Goal: Check status: Check status

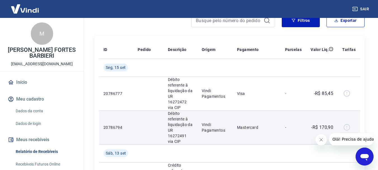
scroll to position [84, 0]
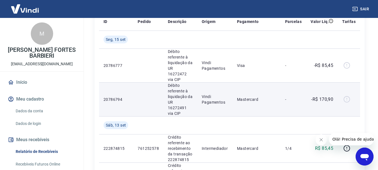
click at [348, 95] on div at bounding box center [348, 99] width 13 height 9
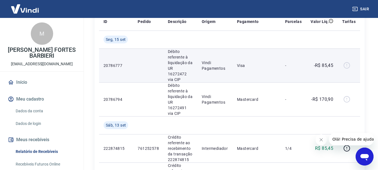
click at [344, 63] on div at bounding box center [348, 65] width 13 height 9
click at [216, 62] on p "Vindi Pagamentos" at bounding box center [215, 65] width 26 height 11
click at [178, 65] on p "Débito referente à liquidação da UR 16272472 via CIP" at bounding box center [180, 66] width 25 height 34
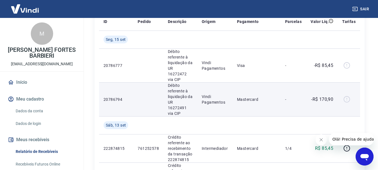
scroll to position [56, 0]
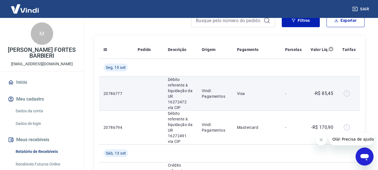
click at [349, 90] on div at bounding box center [348, 93] width 13 height 9
click at [347, 91] on div at bounding box center [348, 93] width 13 height 9
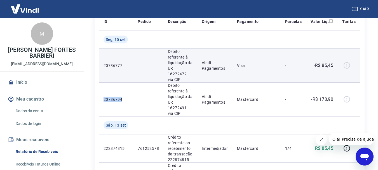
scroll to position [112, 0]
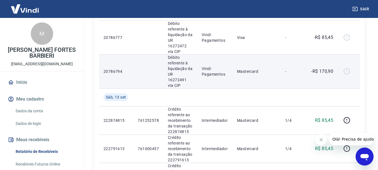
click at [202, 70] on td "Vindi Pagamentos" at bounding box center [214, 71] width 35 height 34
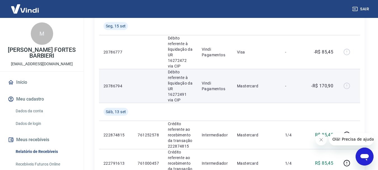
scroll to position [84, 0]
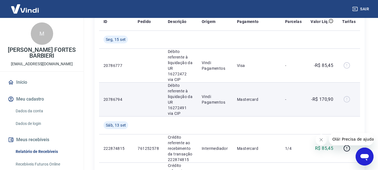
click at [196, 95] on td "Débito referente à liquidação da UR 16272491 via CIP" at bounding box center [180, 99] width 34 height 34
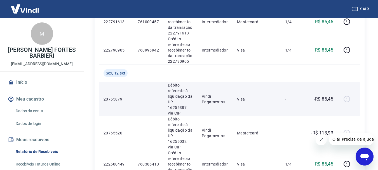
scroll to position [252, 0]
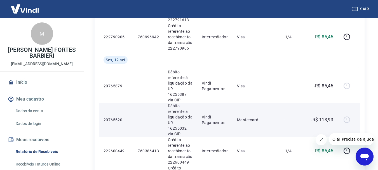
click at [255, 117] on p "Mastercard" at bounding box center [256, 120] width 39 height 6
click at [193, 106] on p "Débito referente à liquidação da UR 16255032 via CIP" at bounding box center [180, 120] width 25 height 34
click at [125, 117] on p "20765520" at bounding box center [116, 120] width 25 height 6
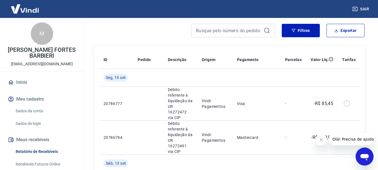
scroll to position [56, 0]
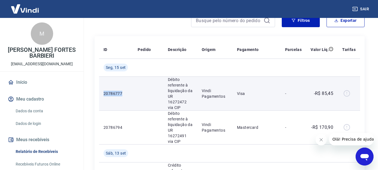
drag, startPoint x: 114, startPoint y: 90, endPoint x: 100, endPoint y: 91, distance: 14.3
click at [100, 91] on tr "20786777 Débito referente à liquidação da UR 16272472 via CIP Vindi Pagamentos …" at bounding box center [229, 93] width 261 height 34
copy p "20786777"
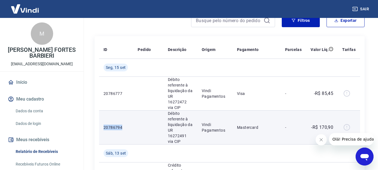
drag, startPoint x: 125, startPoint y: 118, endPoint x: 103, endPoint y: 118, distance: 21.8
click at [103, 118] on td "20786794" at bounding box center [116, 127] width 34 height 34
copy p "20786794"
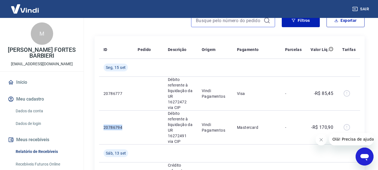
click at [221, 25] on input at bounding box center [228, 20] width 65 height 8
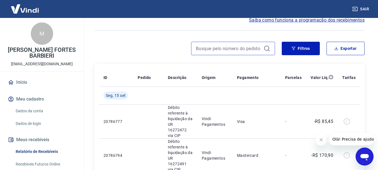
paste input "220822083"
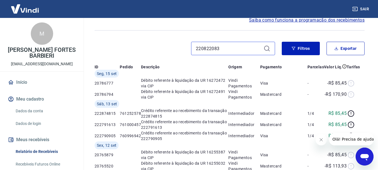
type input "220822083"
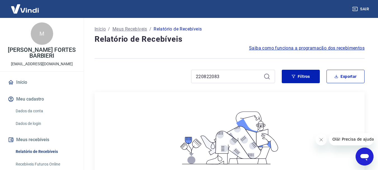
click at [266, 76] on icon at bounding box center [267, 76] width 7 height 7
click at [233, 76] on input "220822083" at bounding box center [228, 76] width 65 height 8
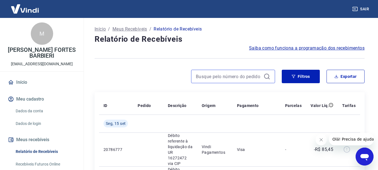
paste input "754522508"
click at [227, 77] on input "754522508" at bounding box center [228, 76] width 65 height 8
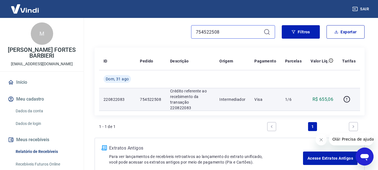
scroll to position [72, 0]
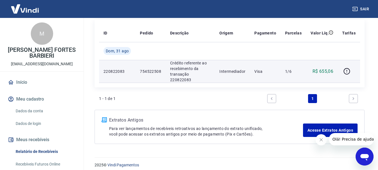
type input "754522508"
click at [222, 69] on p "Intermediador" at bounding box center [232, 72] width 26 height 6
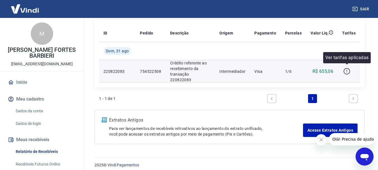
click at [345, 68] on icon "button" at bounding box center [346, 71] width 7 height 7
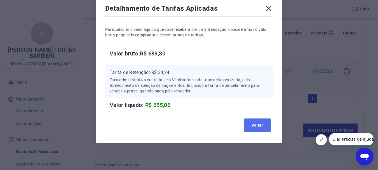
click at [250, 123] on button "Voltar" at bounding box center [257, 124] width 27 height 13
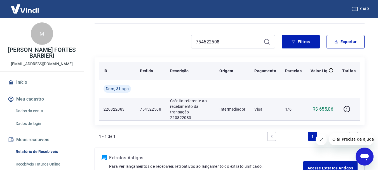
scroll to position [45, 0]
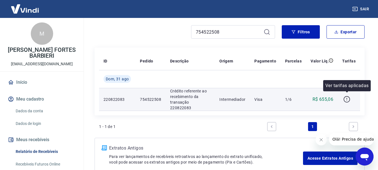
click at [345, 97] on icon "button" at bounding box center [346, 99] width 7 height 7
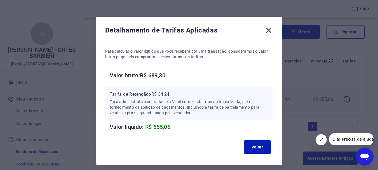
scroll to position [0, 0]
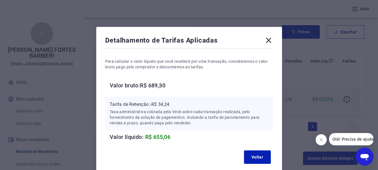
click at [365, 74] on div "Detalhamento de Tarifas Aplicadas Para calcular o valor líquido que você recebe…" at bounding box center [189, 85] width 378 height 170
click at [268, 40] on icon at bounding box center [268, 40] width 5 height 5
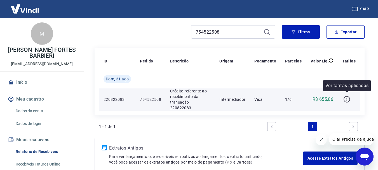
click at [345, 98] on icon "button" at bounding box center [346, 99] width 7 height 7
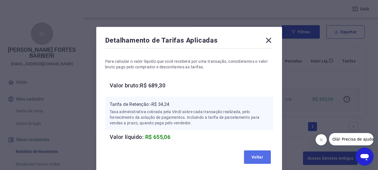
click at [261, 159] on button "Voltar" at bounding box center [257, 156] width 27 height 13
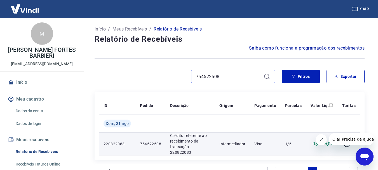
click at [237, 77] on input "754522508" at bounding box center [228, 76] width 65 height 8
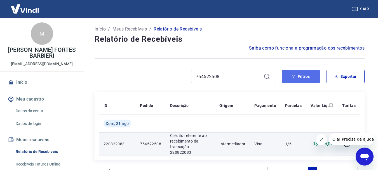
click at [291, 75] on button "Filtros" at bounding box center [301, 76] width 38 height 13
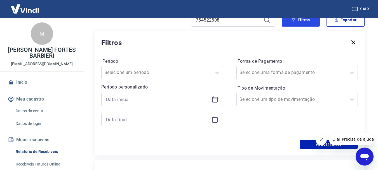
scroll to position [56, 0]
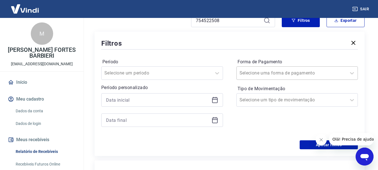
click at [276, 74] on input "Forma de Pagamento" at bounding box center [268, 73] width 57 height 7
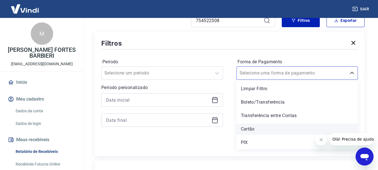
click at [257, 127] on div "Cartão" at bounding box center [298, 128] width 122 height 11
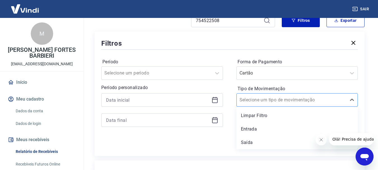
click at [267, 103] on input "Tipo de Movimentação" at bounding box center [268, 100] width 57 height 7
click at [269, 101] on input "Tipo de Movimentação" at bounding box center [268, 100] width 57 height 7
click at [275, 85] on label "Tipo de Movimentação" at bounding box center [298, 88] width 120 height 7
click at [270, 99] on input "Tipo de Movimentação" at bounding box center [268, 100] width 57 height 7
click at [267, 100] on input "Tipo de Movimentação" at bounding box center [268, 100] width 57 height 7
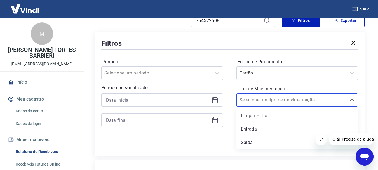
click at [221, 54] on div "Período Selecione um período Período personalizado Forma de Pagamento Cartão Ti…" at bounding box center [229, 96] width 257 height 90
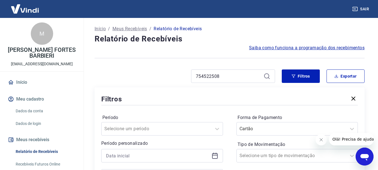
scroll to position [0, 0]
click at [245, 72] on div "754522508" at bounding box center [233, 76] width 84 height 13
click at [245, 71] on div "754522508" at bounding box center [233, 76] width 84 height 13
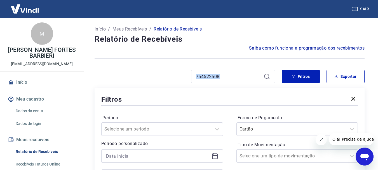
click at [245, 71] on div "754522508" at bounding box center [233, 76] width 84 height 13
click at [240, 74] on input "754522508" at bounding box center [228, 76] width 65 height 8
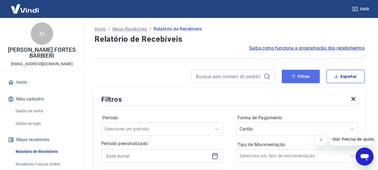
click at [284, 73] on button "Filtros" at bounding box center [301, 76] width 38 height 13
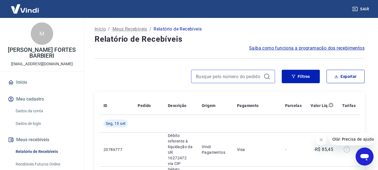
click at [204, 77] on input at bounding box center [228, 76] width 65 height 8
paste input "767397154"
click at [211, 75] on input "767397154" at bounding box center [228, 76] width 65 height 8
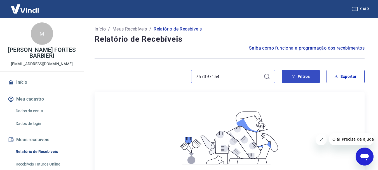
type input "767397154"
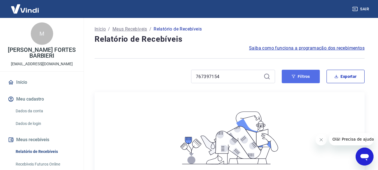
click at [289, 78] on button "Filtros" at bounding box center [301, 76] width 38 height 13
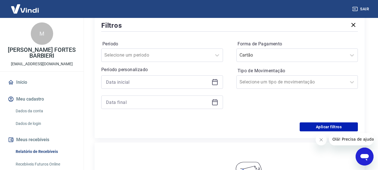
scroll to position [84, 0]
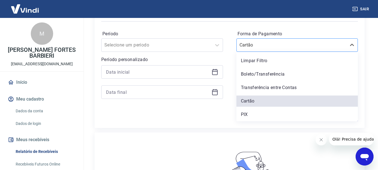
click at [297, 46] on div at bounding box center [292, 45] width 104 height 8
click at [258, 128] on div "Início / Meus Recebíveis / Relatório de Recebíveis Relatório de Recebíveis Saib…" at bounding box center [230, 114] width 284 height 360
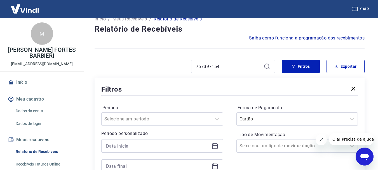
scroll to position [0, 0]
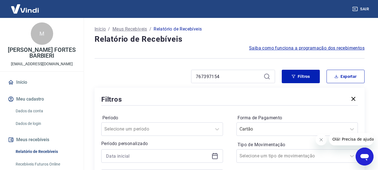
click at [352, 97] on icon "button" at bounding box center [354, 99] width 4 height 4
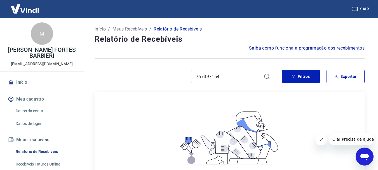
drag, startPoint x: 292, startPoint y: 101, endPoint x: 289, endPoint y: 101, distance: 3.6
click at [292, 101] on div "Não há itens registrados ainda. Quando houver itens registrados, eles serão exi…" at bounding box center [229, 148] width 129 height 103
click at [231, 80] on input "767397154" at bounding box center [228, 76] width 65 height 8
drag, startPoint x: 235, startPoint y: 78, endPoint x: 184, endPoint y: 81, distance: 50.5
click at [184, 81] on div "767397154" at bounding box center [185, 76] width 181 height 13
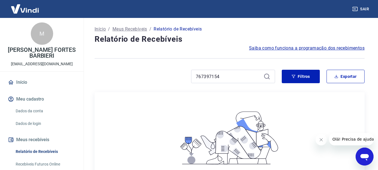
click at [268, 76] on icon at bounding box center [267, 76] width 7 height 7
drag, startPoint x: 236, startPoint y: 76, endPoint x: 180, endPoint y: 78, distance: 56.3
click at [180, 78] on div "767397154" at bounding box center [185, 76] width 181 height 13
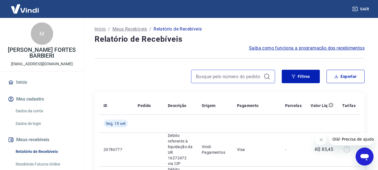
paste input "766960397"
type input "766960397"
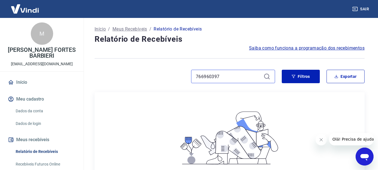
click at [224, 74] on input "766960397" at bounding box center [228, 76] width 65 height 8
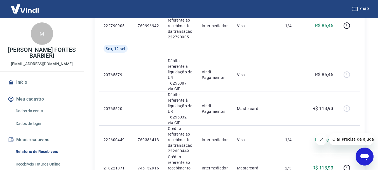
click at [35, 79] on link "Início" at bounding box center [42, 82] width 70 height 12
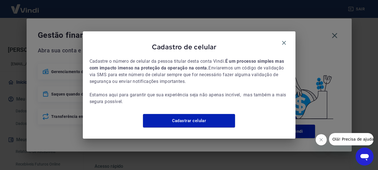
scroll to position [268, 0]
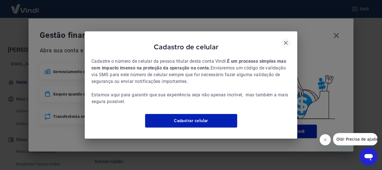
click at [285, 38] on button "button" at bounding box center [286, 43] width 10 height 10
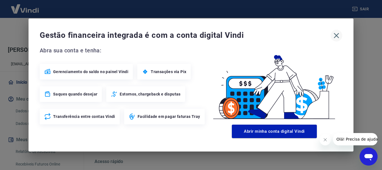
click at [337, 33] on icon "button" at bounding box center [336, 35] width 9 height 9
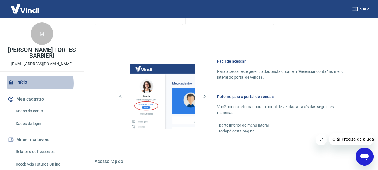
click at [28, 83] on link "Início" at bounding box center [42, 82] width 70 height 12
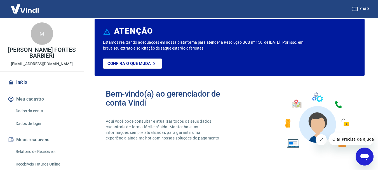
scroll to position [0, 0]
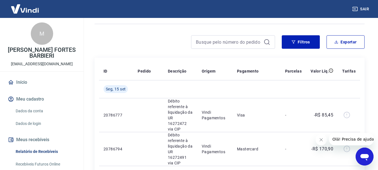
scroll to position [28, 0]
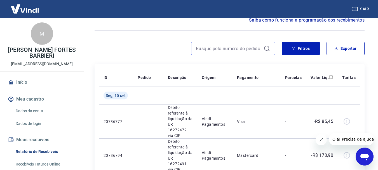
click at [223, 50] on input at bounding box center [228, 48] width 65 height 8
paste input "767397154"
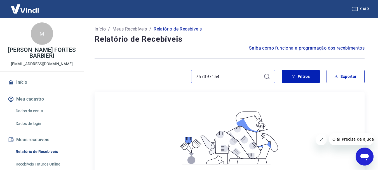
drag, startPoint x: 224, startPoint y: 77, endPoint x: 169, endPoint y: 74, distance: 55.2
click at [169, 74] on div "767397154" at bounding box center [185, 76] width 181 height 13
paste input "224797533"
type input "224797533"
click at [266, 76] on icon at bounding box center [267, 76] width 7 height 7
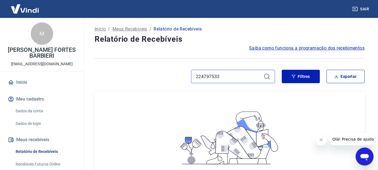
click at [256, 75] on input "224797533" at bounding box center [228, 76] width 65 height 8
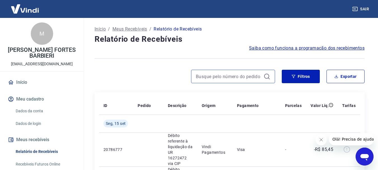
paste input "766960397"
click at [231, 76] on input "766960397" at bounding box center [228, 76] width 65 height 8
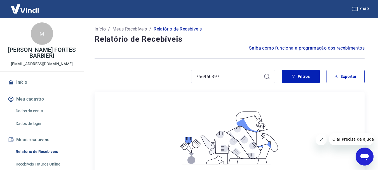
click at [228, 70] on div "766960397" at bounding box center [233, 76] width 84 height 13
click at [227, 76] on input "766960397" at bounding box center [228, 76] width 65 height 8
click at [218, 77] on input "766960397" at bounding box center [228, 76] width 65 height 8
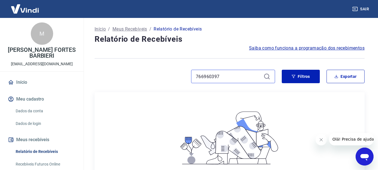
type input "76696037"
click at [218, 77] on input "76696037" at bounding box center [228, 76] width 65 height 8
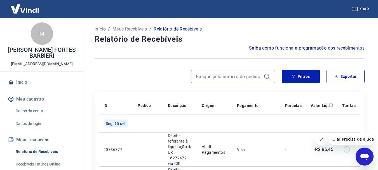
paste input "759249291"
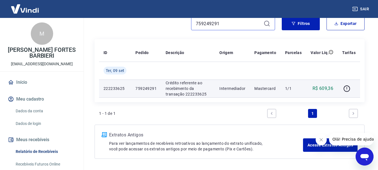
scroll to position [45, 0]
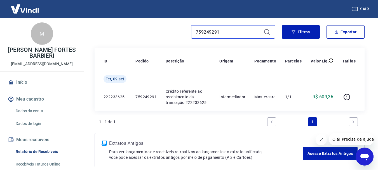
drag, startPoint x: 228, startPoint y: 31, endPoint x: 188, endPoint y: 35, distance: 40.5
click at [188, 35] on div "759249291" at bounding box center [185, 31] width 181 height 13
paste input "60356019"
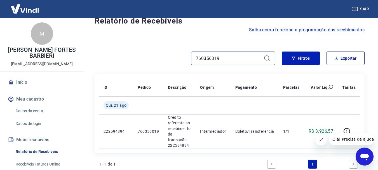
scroll to position [28, 0]
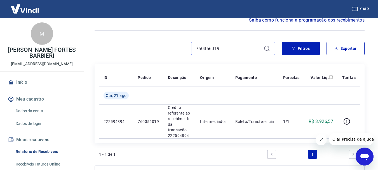
type input "760356019"
